Goal: Information Seeking & Learning: Learn about a topic

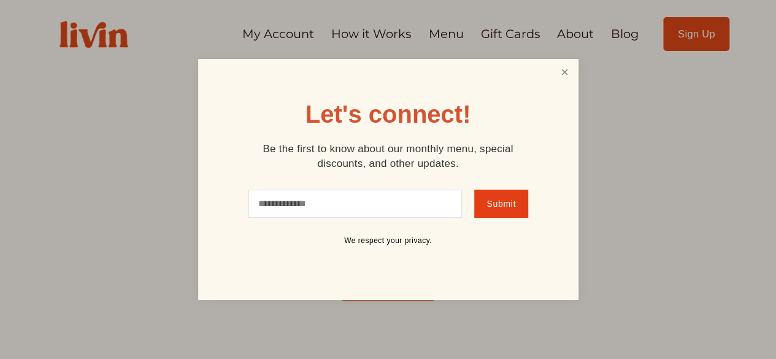
click at [565, 77] on link "Close" at bounding box center [564, 72] width 23 height 23
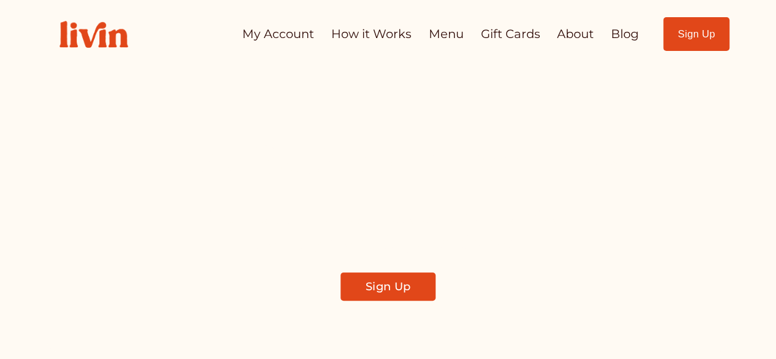
click at [396, 38] on link "How it Works" at bounding box center [371, 34] width 80 height 24
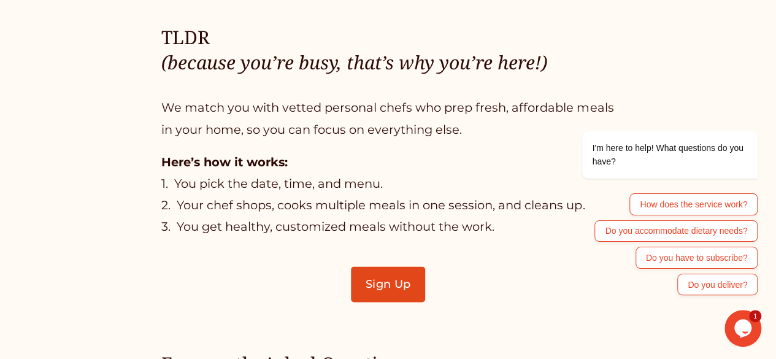
scroll to position [706, 0]
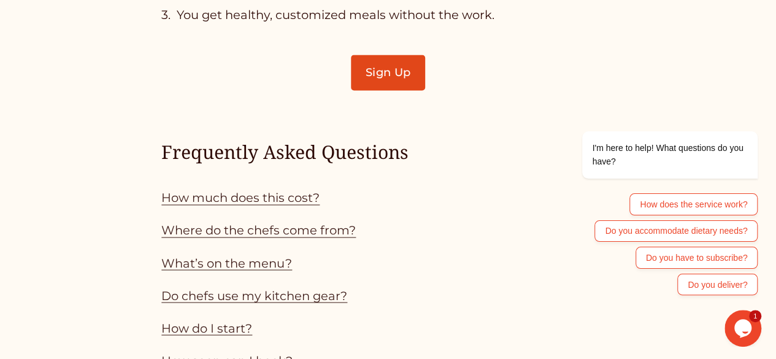
click at [290, 205] on link "How much does this cost?" at bounding box center [240, 197] width 158 height 15
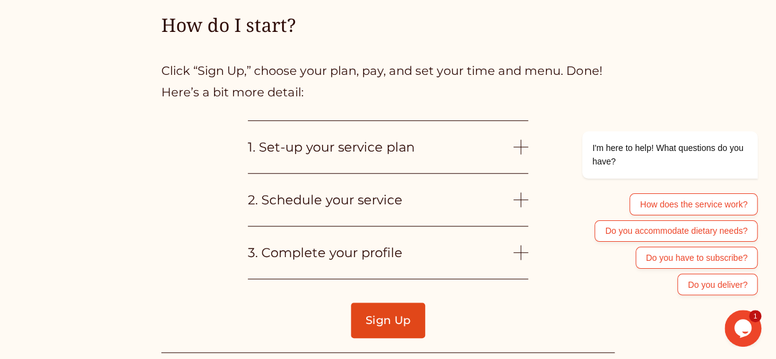
scroll to position [2679, 0]
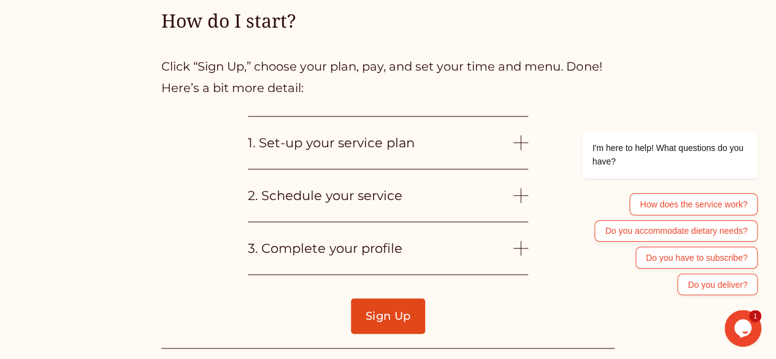
click at [524, 138] on div at bounding box center [521, 142] width 15 height 15
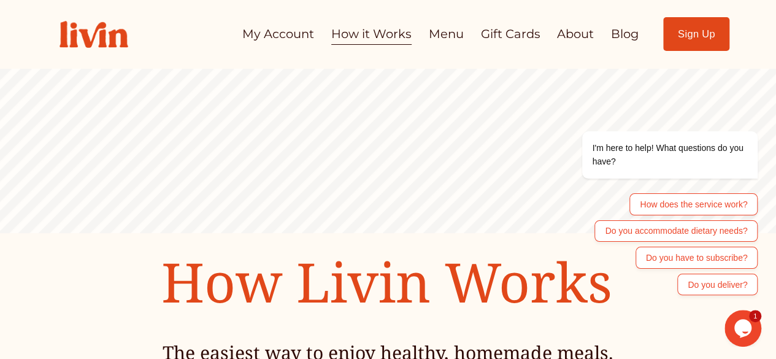
scroll to position [2, 0]
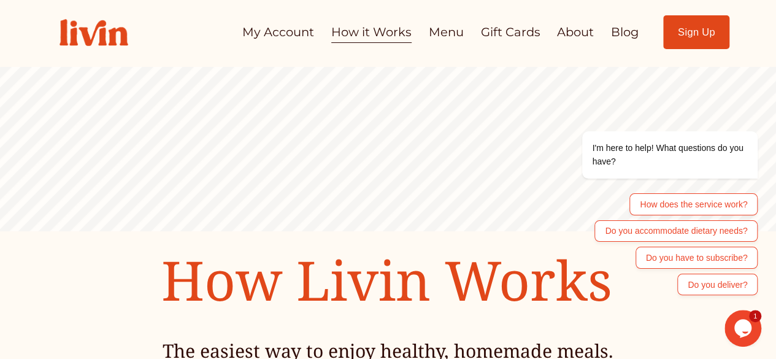
click at [352, 29] on link "How it Works" at bounding box center [371, 32] width 80 height 24
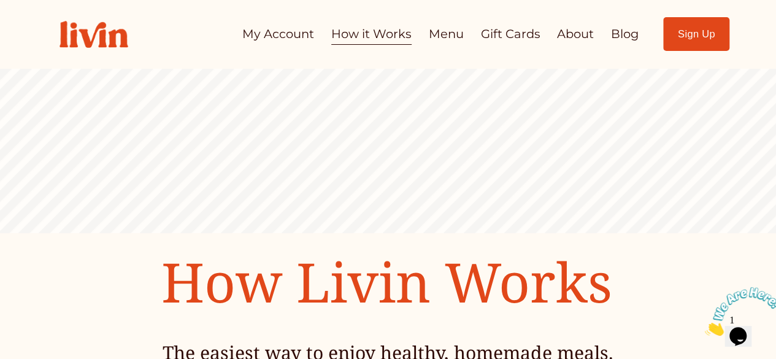
click at [620, 36] on link "Blog" at bounding box center [625, 34] width 28 height 24
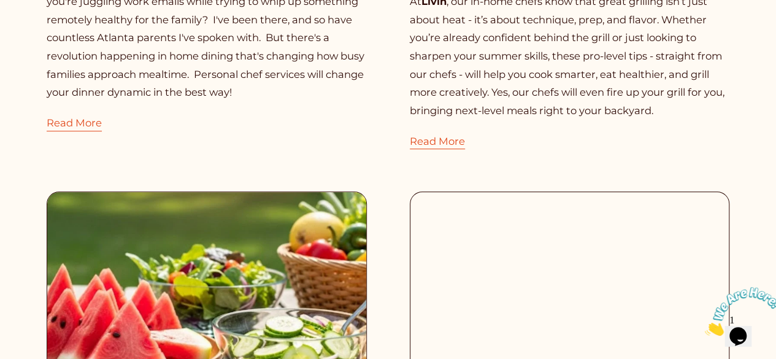
scroll to position [471, 0]
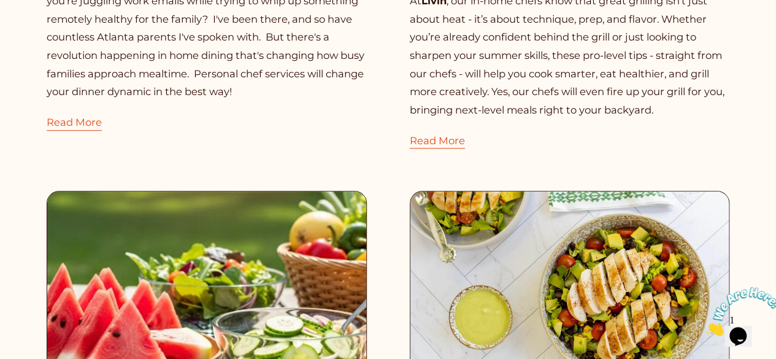
click at [449, 140] on link "Read More" at bounding box center [437, 135] width 55 height 31
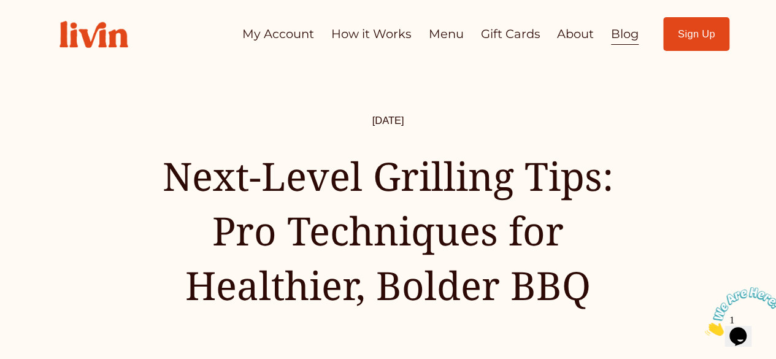
click at [584, 31] on link "About" at bounding box center [575, 34] width 37 height 24
